Goal: Check status: Check status

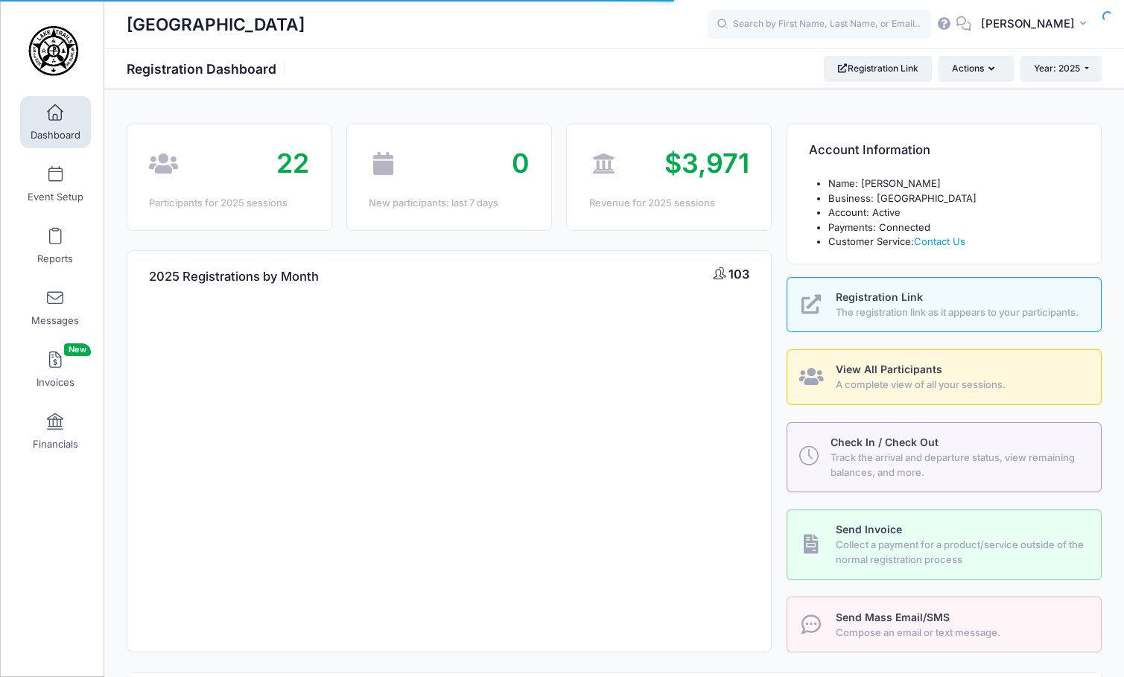
select select
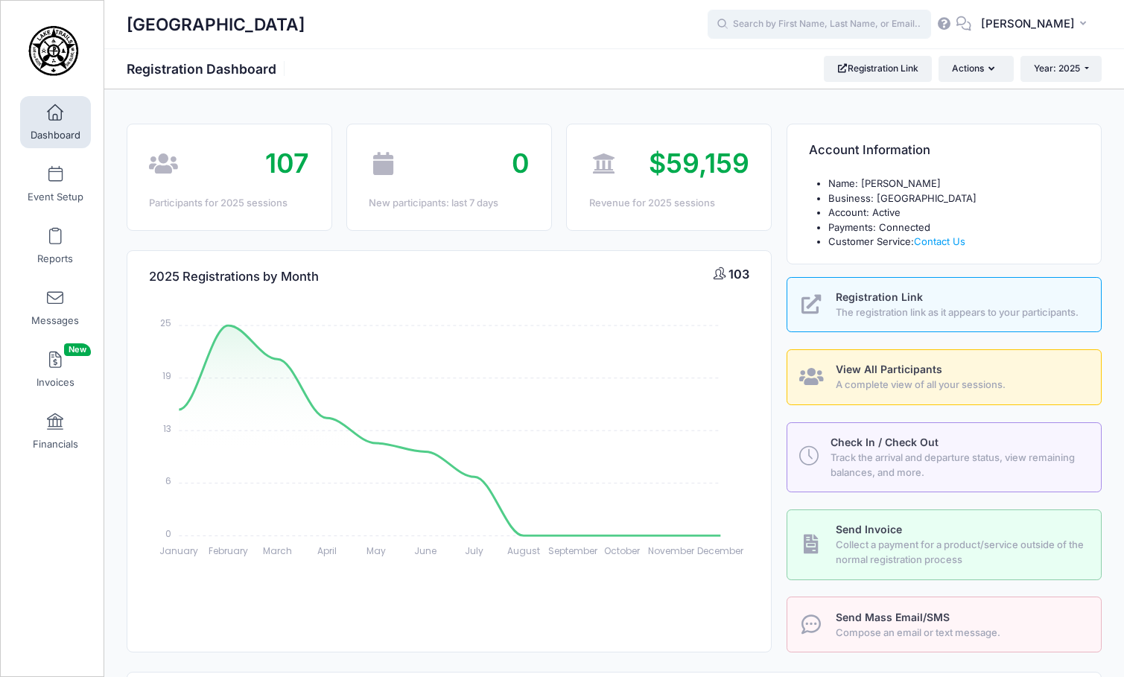
click at [860, 30] on input "text" at bounding box center [819, 25] width 223 height 30
type input "s"
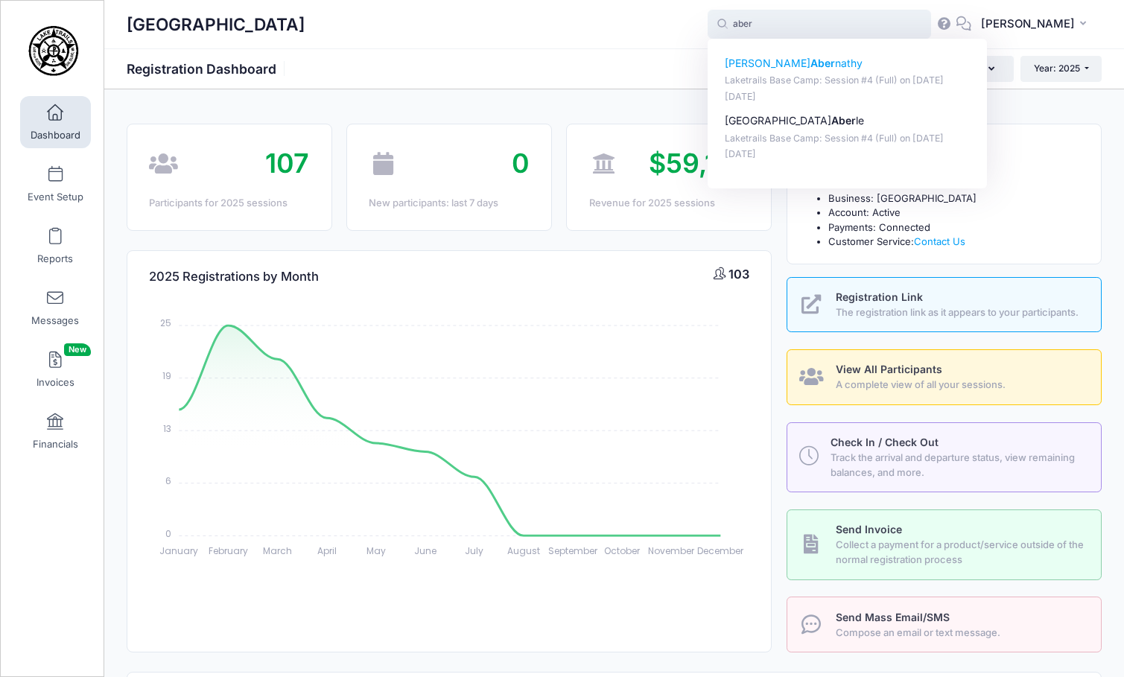
click at [830, 70] on p "Brendan Aber nathy" at bounding box center [848, 64] width 246 height 16
type input "Brendan Abernathy (Laketrails Base Camp: Session #4 (Full), Jul-15, 2025)"
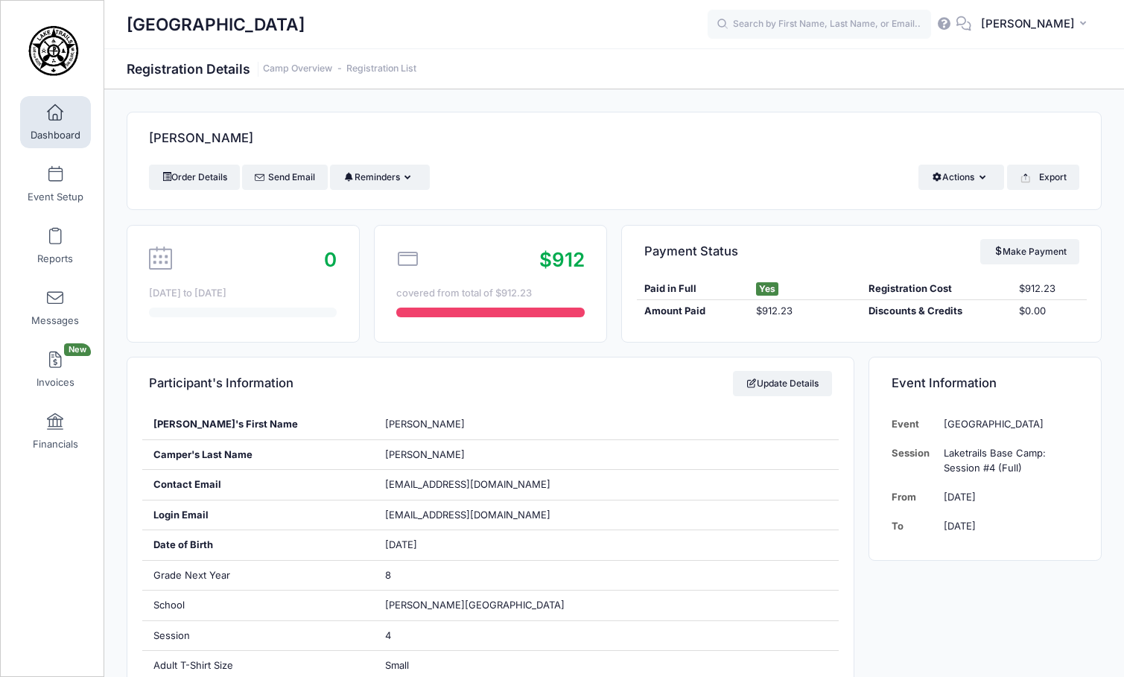
click at [55, 117] on span at bounding box center [55, 113] width 0 height 16
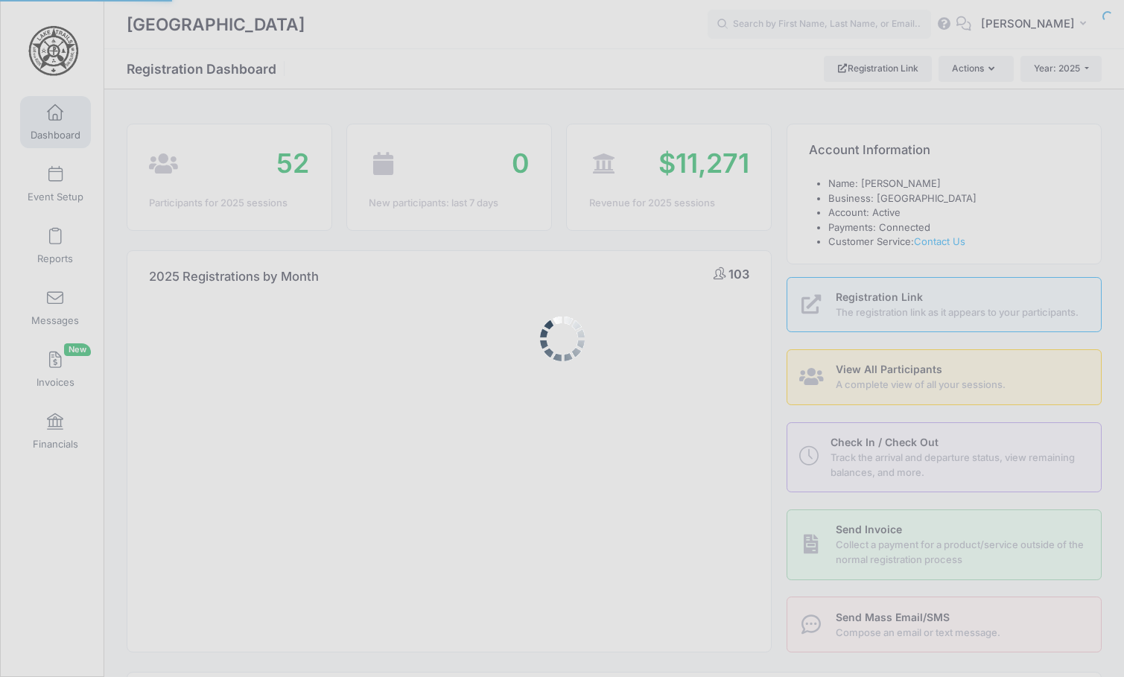
select select
